Goal: Transaction & Acquisition: Purchase product/service

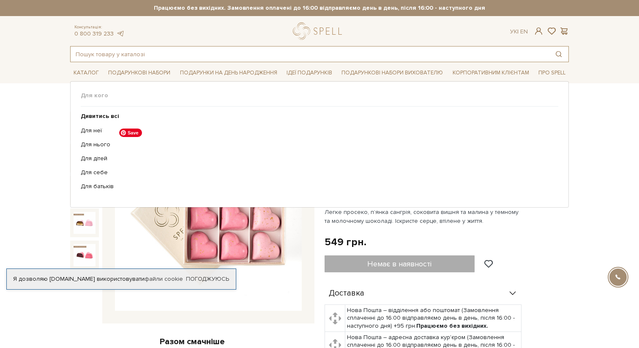
click at [195, 59] on input "text" at bounding box center [310, 53] width 478 height 15
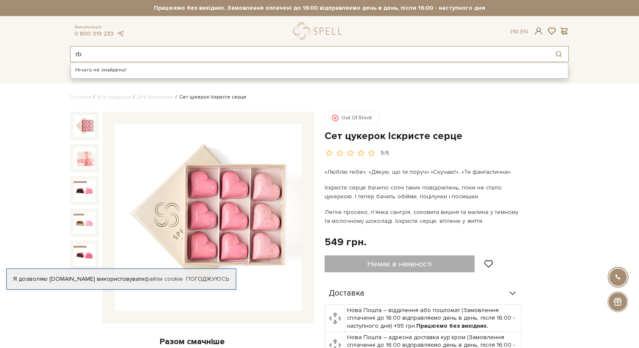
type input "r"
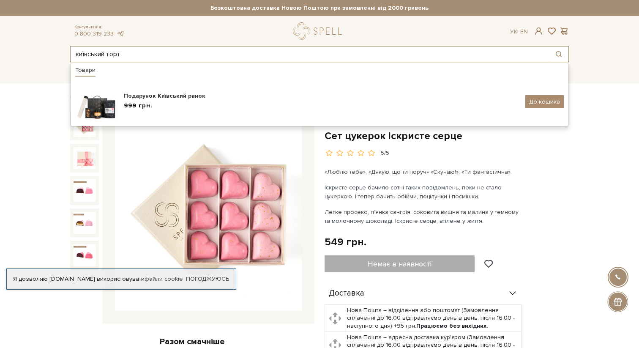
type input "київський торт"
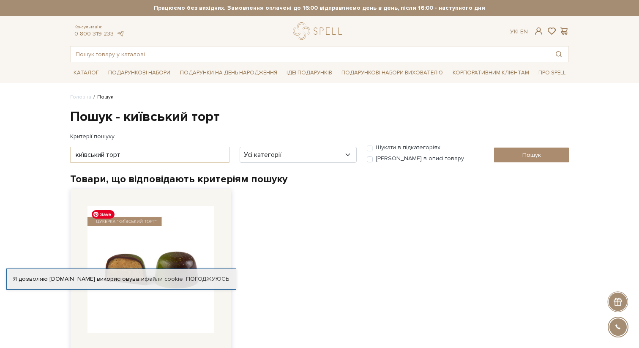
click at [151, 230] on img at bounding box center [150, 269] width 127 height 127
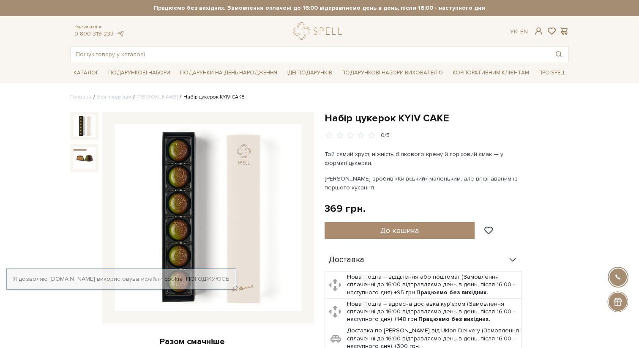
click at [220, 186] on img at bounding box center [208, 217] width 187 height 187
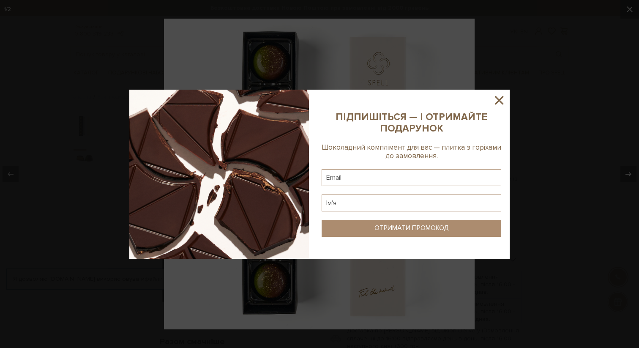
click at [338, 277] on div at bounding box center [319, 174] width 639 height 348
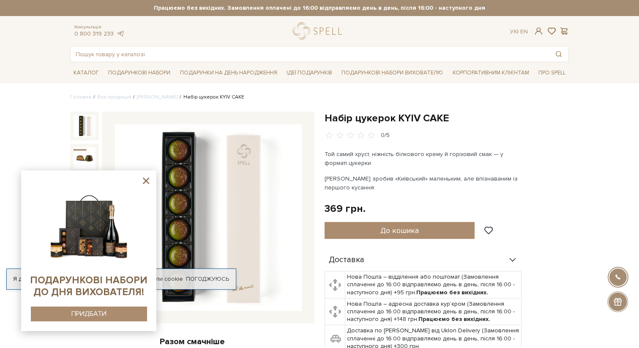
drag, startPoint x: 215, startPoint y: 222, endPoint x: 398, endPoint y: 3, distance: 285.0
